Goal: Task Accomplishment & Management: Use online tool/utility

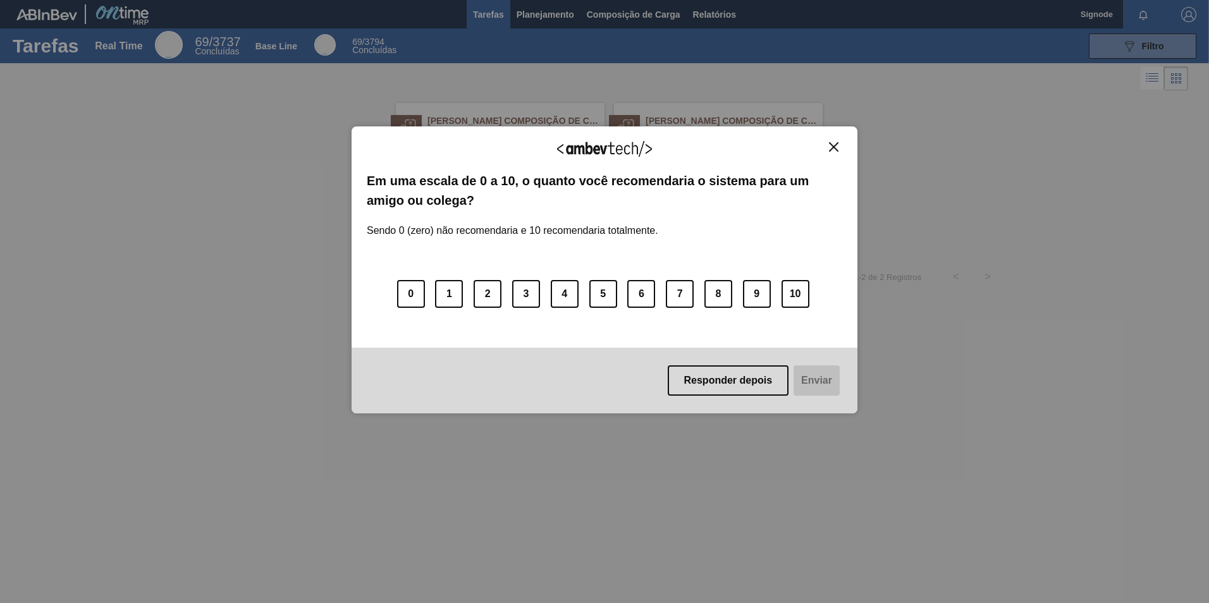
click at [825, 146] on button "Close" at bounding box center [833, 147] width 17 height 11
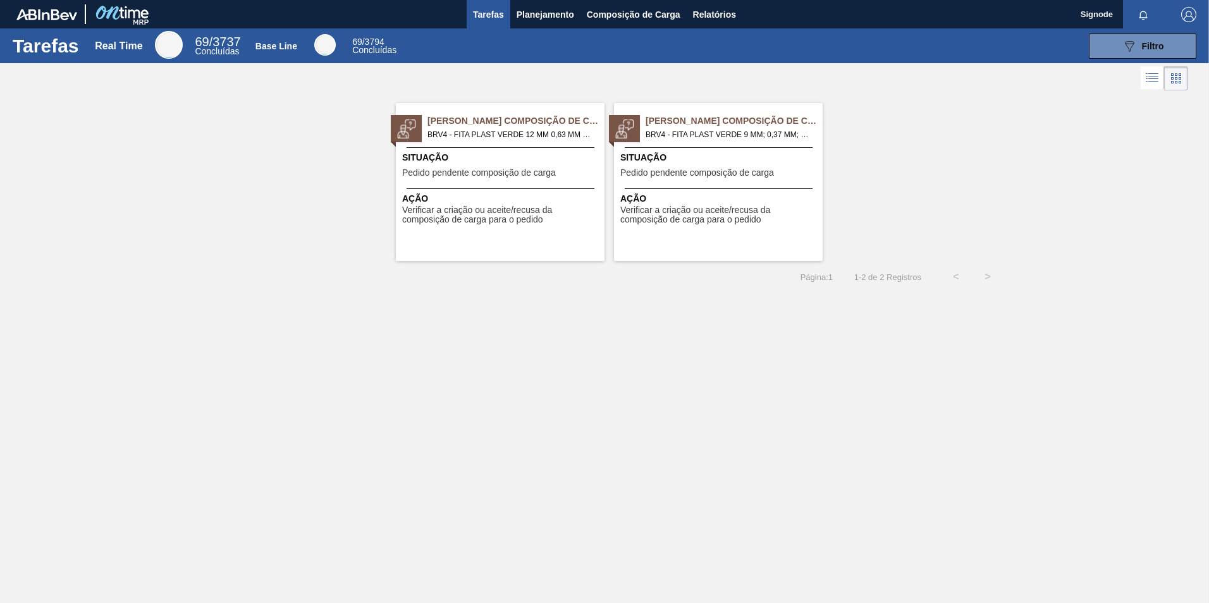
click at [474, 175] on span "Pedido pendente composição de carga" at bounding box center [479, 172] width 154 height 9
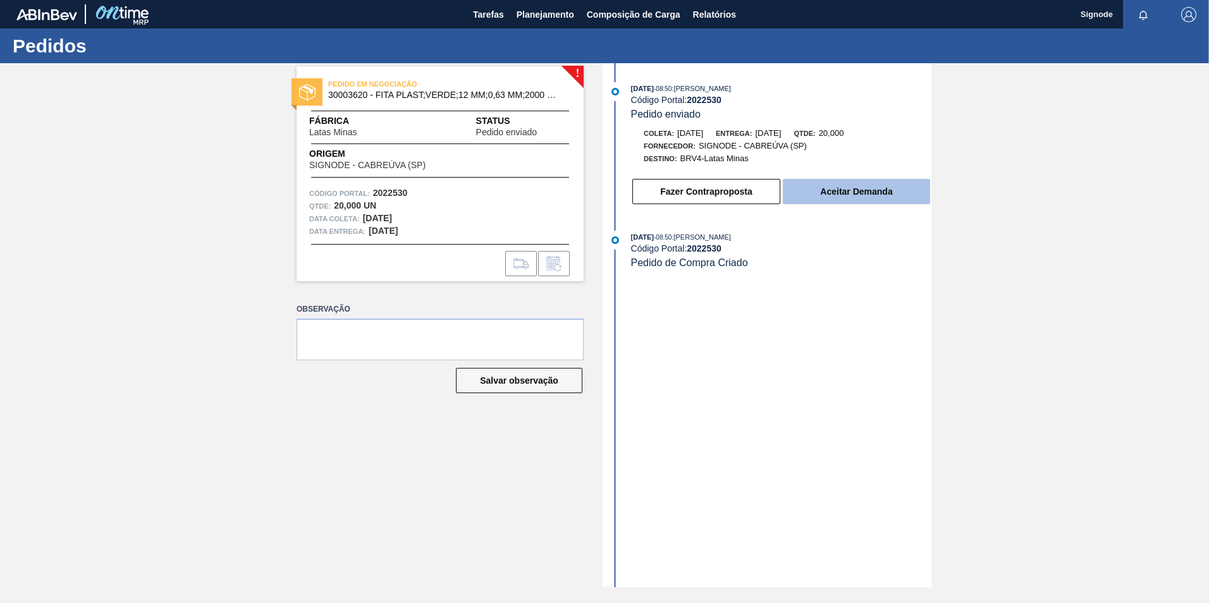
click at [855, 195] on button "Aceitar Demanda" at bounding box center [856, 191] width 147 height 25
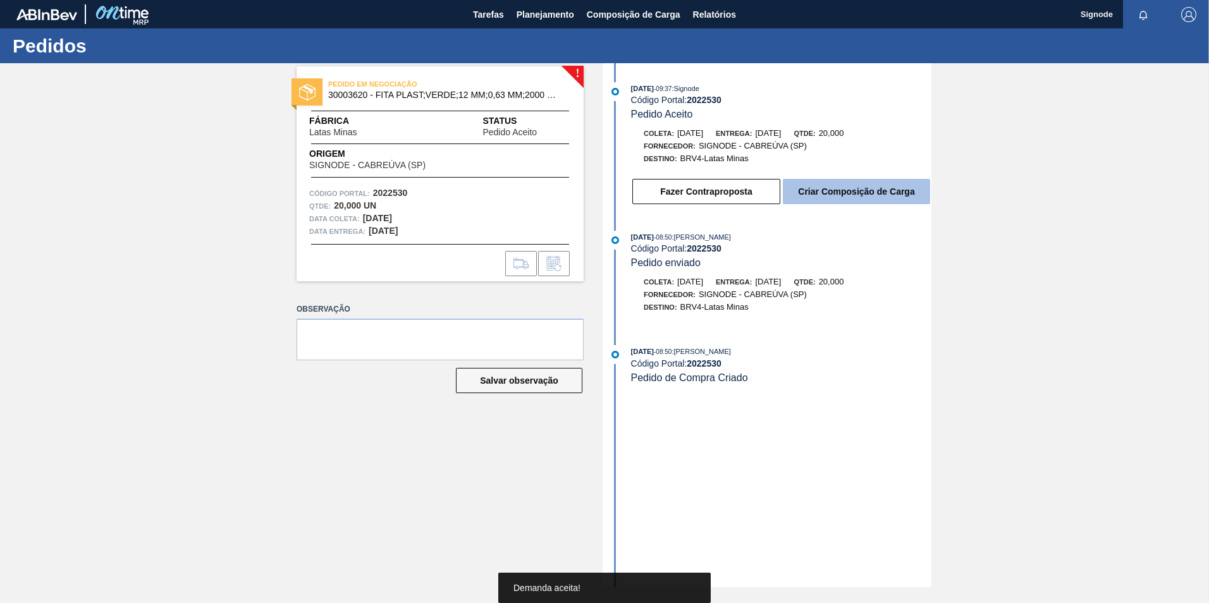
click at [859, 197] on button "Criar Composição de Carga" at bounding box center [856, 191] width 147 height 25
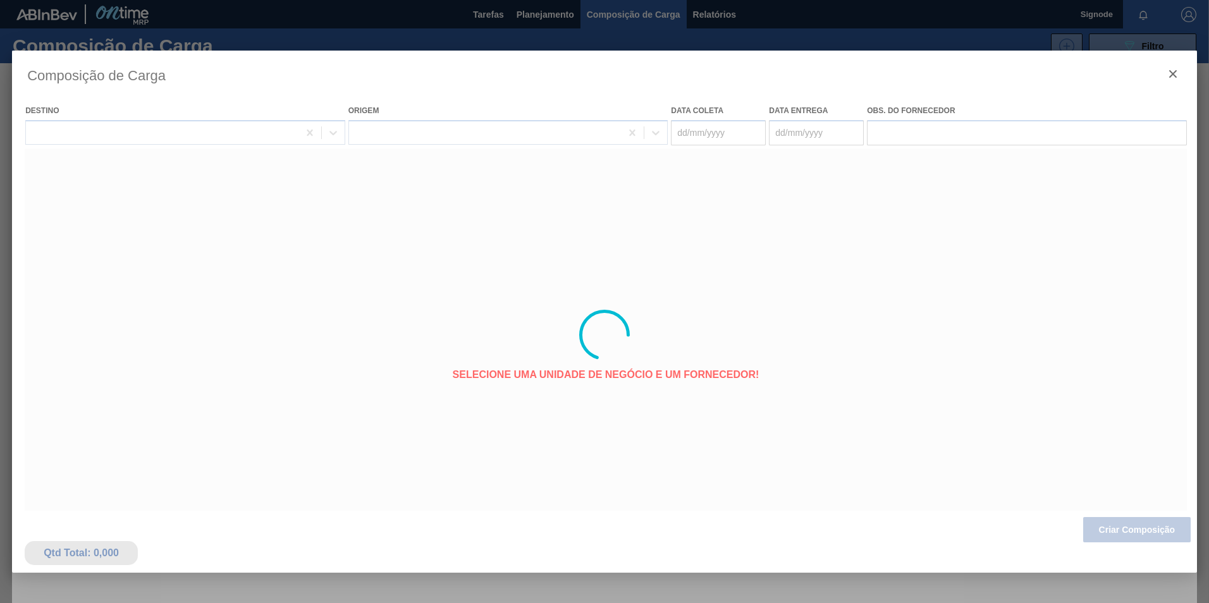
type coleta "[DATE]"
type entrega "[DATE]"
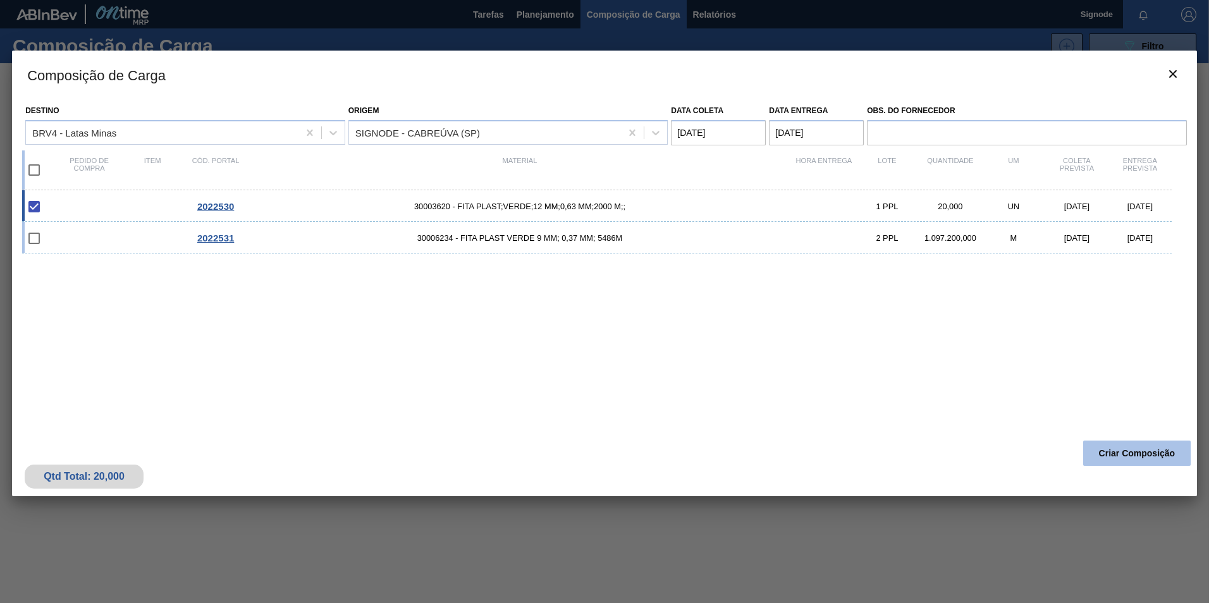
click at [1116, 457] on button "Criar Composição" at bounding box center [1137, 453] width 108 height 25
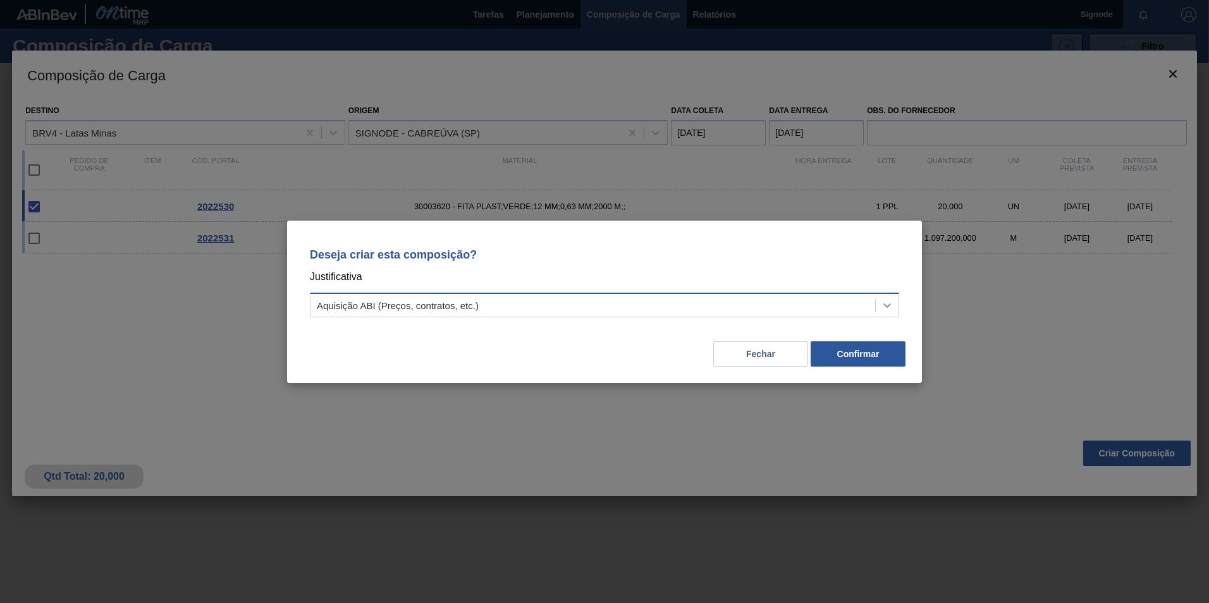
click at [895, 303] on div at bounding box center [887, 305] width 23 height 23
click at [646, 252] on p "Deseja criar esta composição?" at bounding box center [604, 255] width 589 height 13
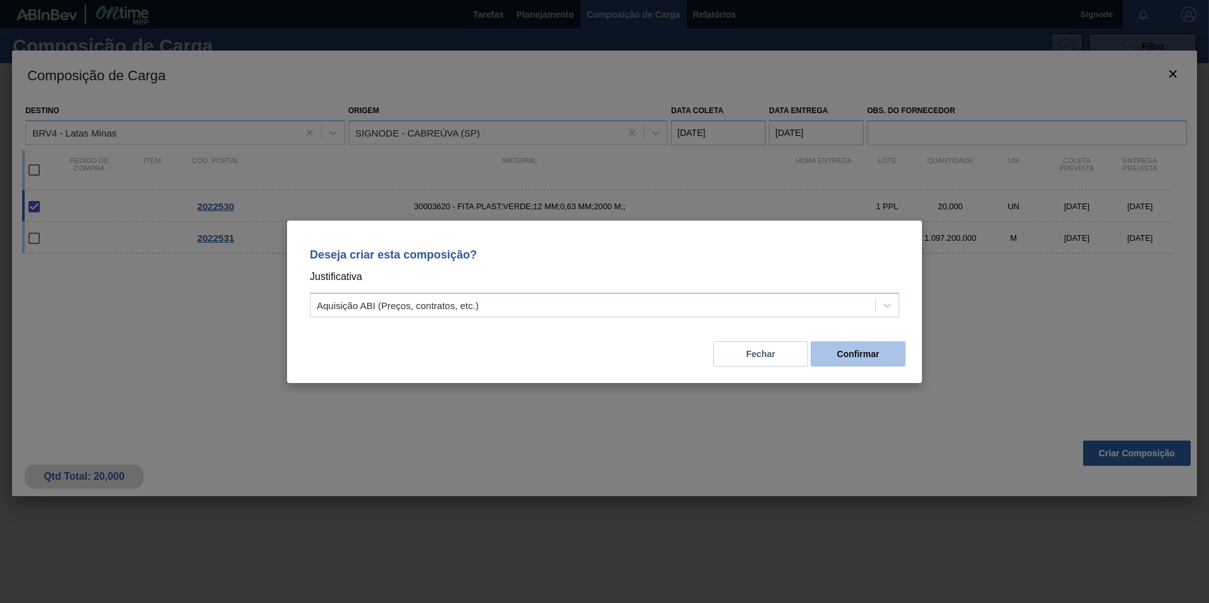
click at [849, 354] on button "Confirmar" at bounding box center [858, 354] width 95 height 25
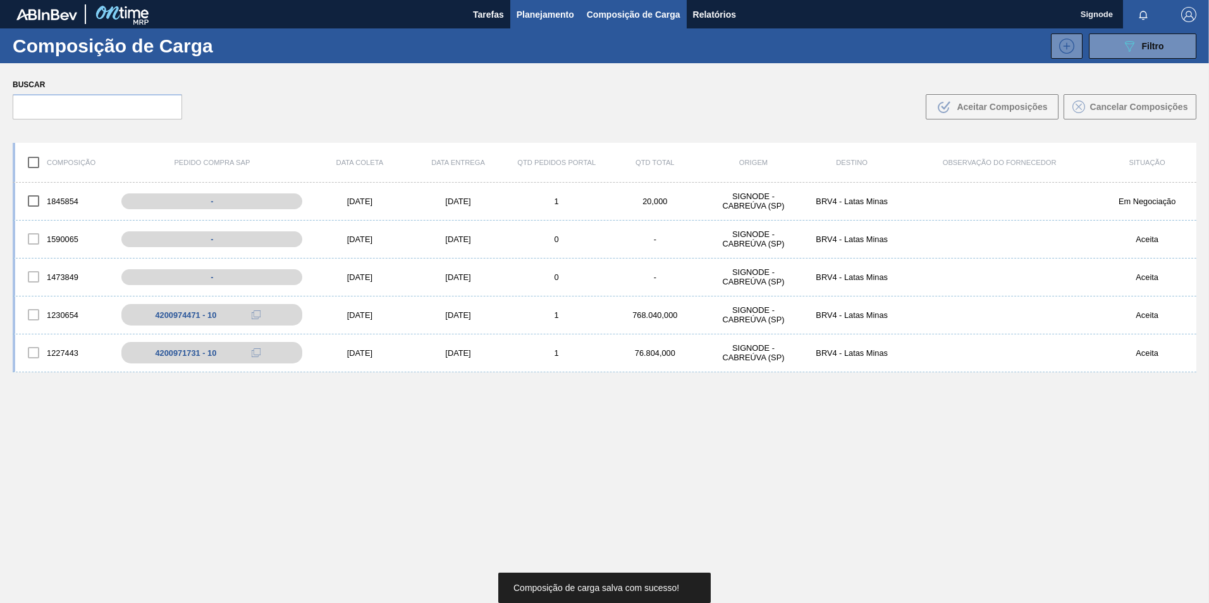
click at [537, 15] on span "Planejamento" at bounding box center [546, 14] width 58 height 15
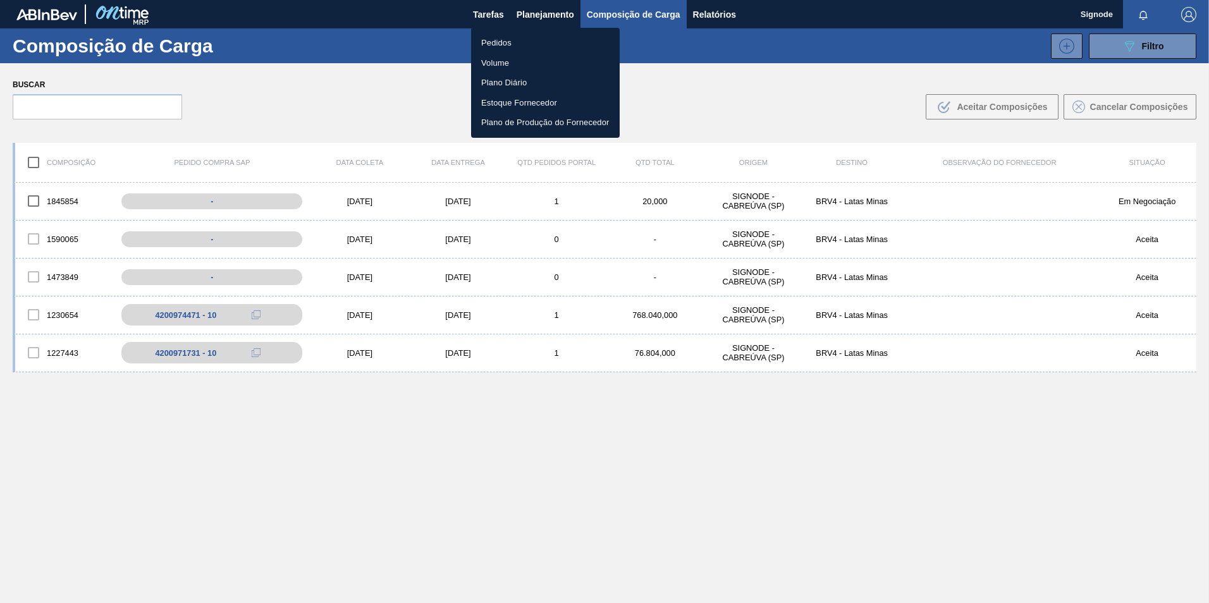
click at [488, 16] on div at bounding box center [604, 301] width 1209 height 603
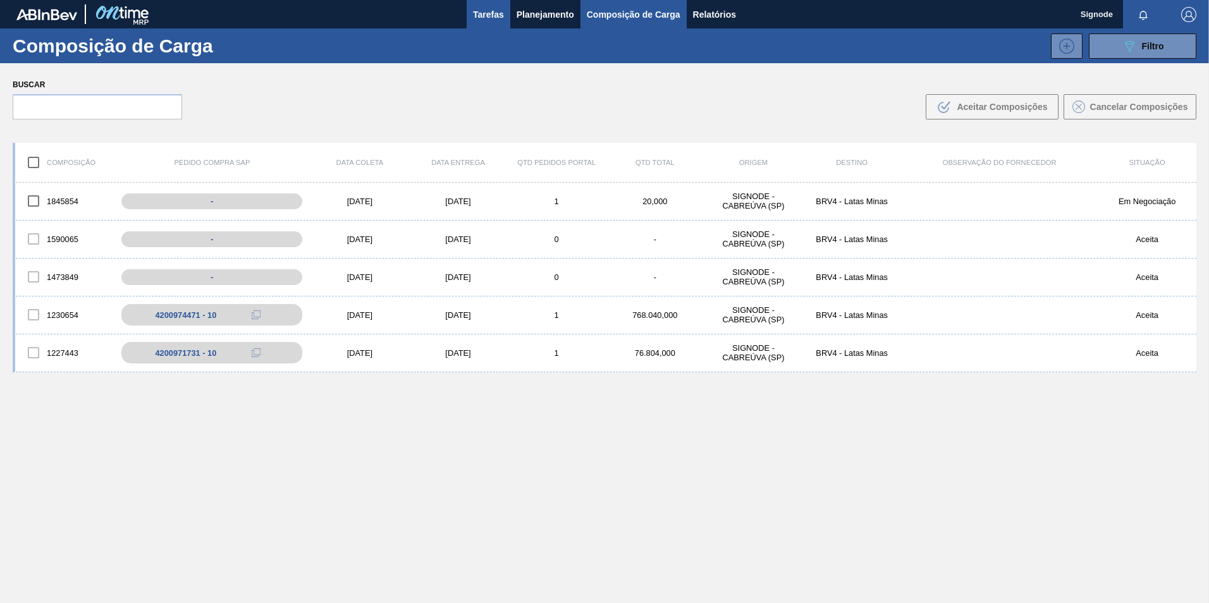
click at [485, 0] on button "Tarefas" at bounding box center [489, 14] width 44 height 28
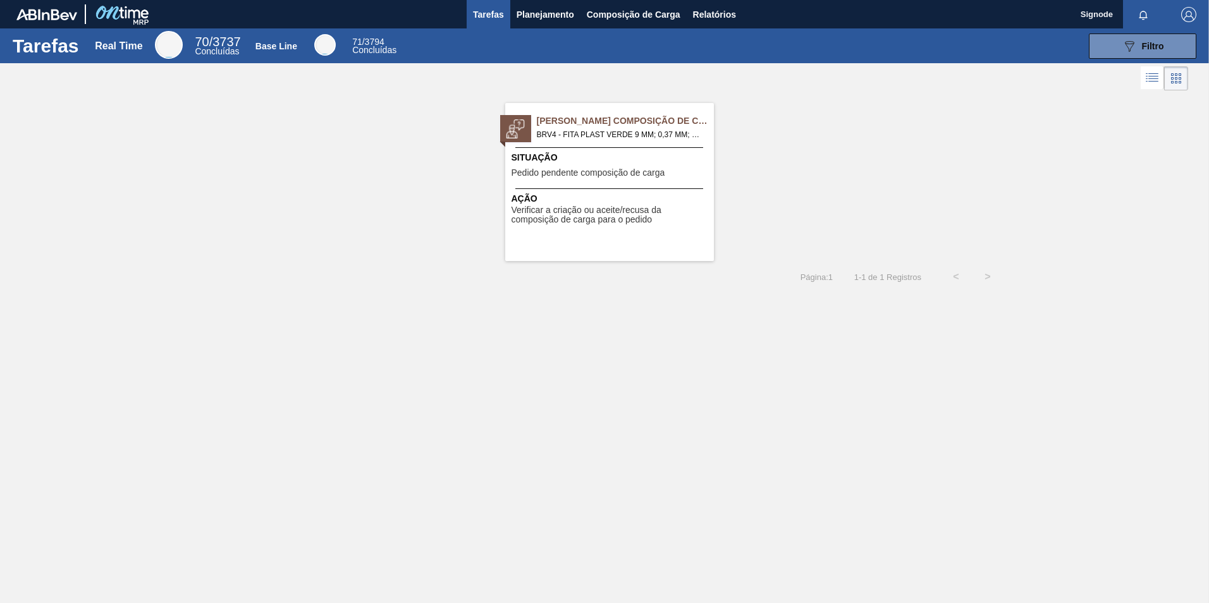
click at [610, 209] on span "Verificar a criação ou aceite/recusa da composição de carga para o pedido" at bounding box center [611, 216] width 199 height 20
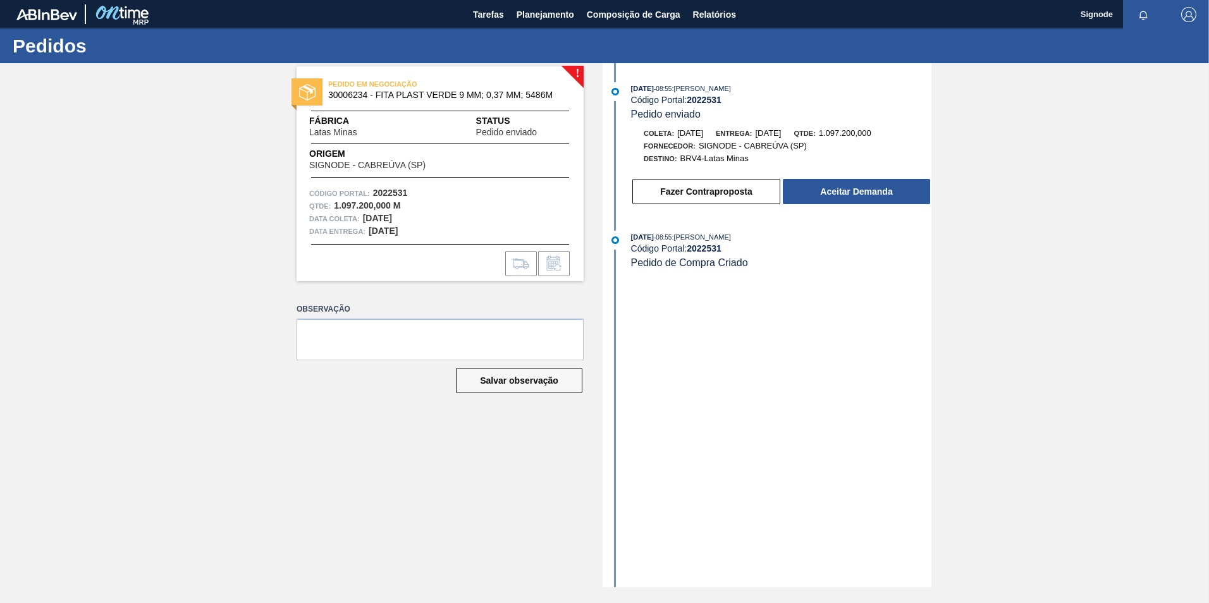
click at [791, 187] on button "Aceitar Demanda" at bounding box center [856, 191] width 147 height 25
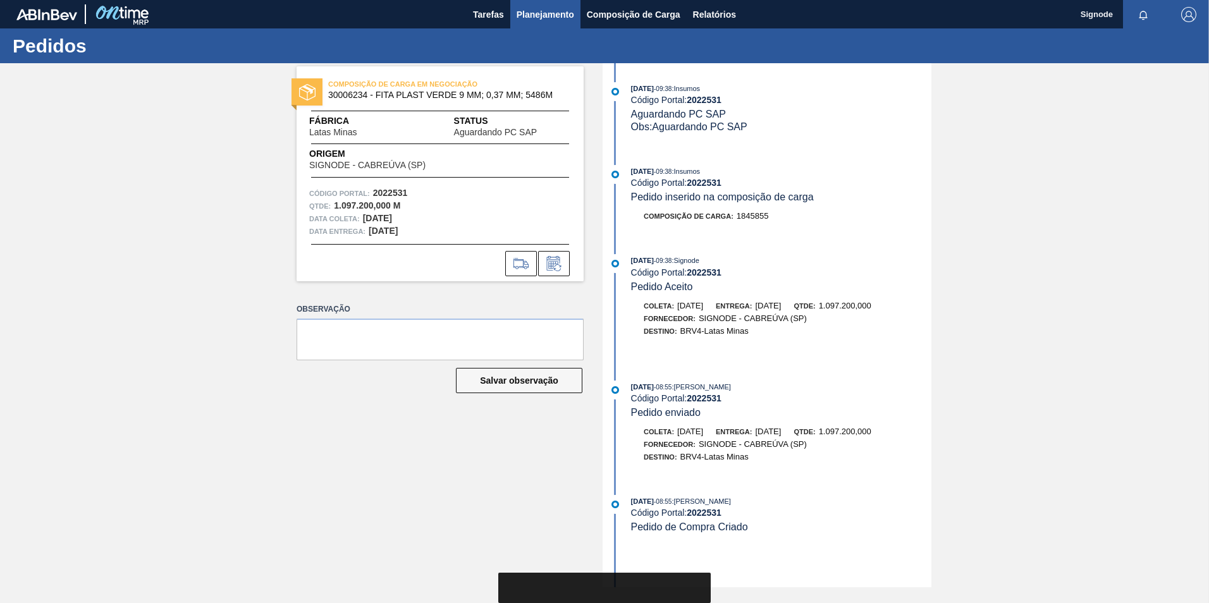
click at [510, 15] on button "Planejamento" at bounding box center [545, 14] width 70 height 28
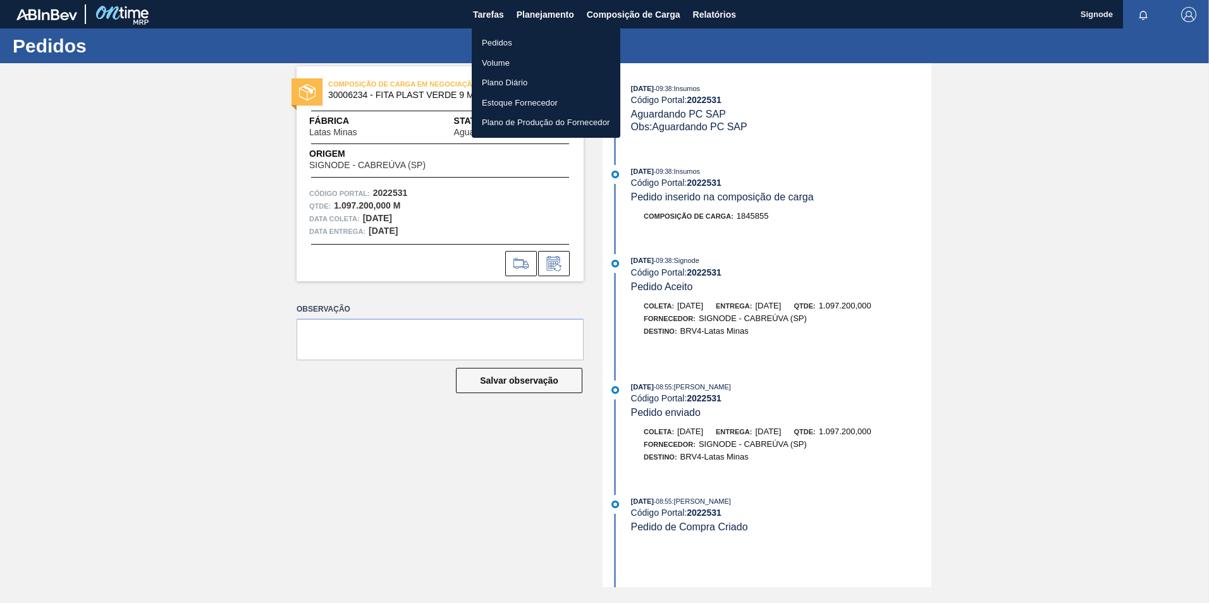
click at [491, 13] on div at bounding box center [604, 301] width 1209 height 603
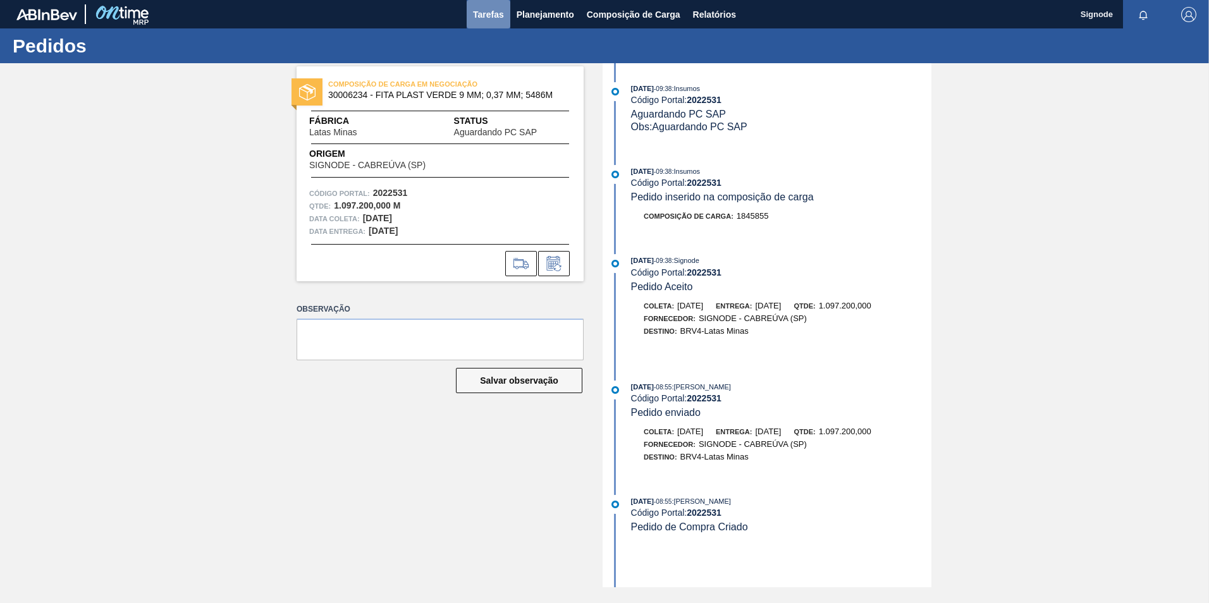
click at [476, 9] on span "Tarefas" at bounding box center [488, 14] width 31 height 15
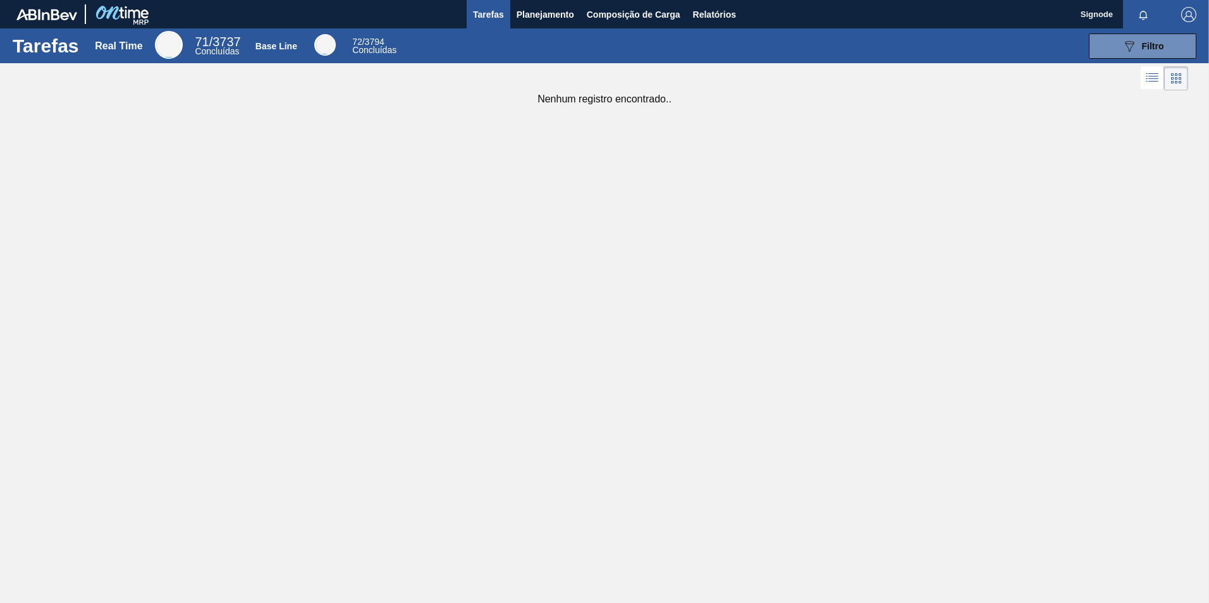
click at [367, 300] on div "Tarefas Real Time 71 / 3737 Concluídas Base Line 72 / 3794 Concluídas 089F7B8B-…" at bounding box center [604, 287] width 1209 height 519
click at [1193, 22] on img "button" at bounding box center [1189, 14] width 15 height 15
click at [1138, 98] on li "Tema" at bounding box center [1152, 90] width 96 height 23
click at [1136, 113] on li "Sair" at bounding box center [1152, 113] width 96 height 23
